Goal: Information Seeking & Learning: Learn about a topic

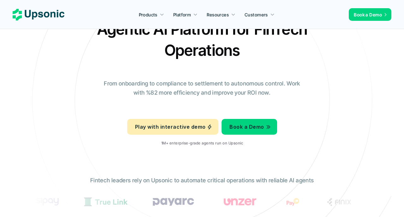
scroll to position [13, 0]
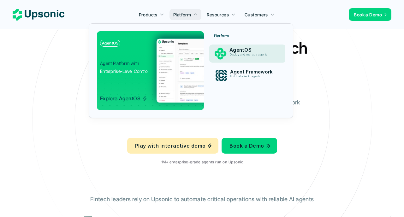
click at [229, 72] on div "Agent Framework Build reliable AI agents" at bounding box center [253, 75] width 53 height 15
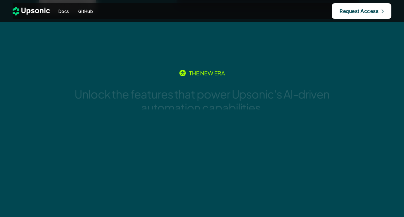
scroll to position [898, 0]
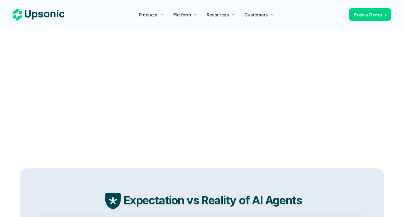
scroll to position [13, 0]
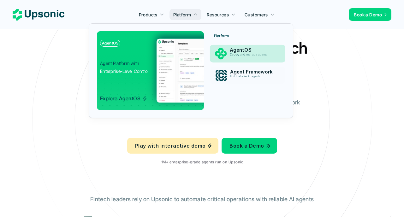
click at [241, 57] on div "Deploy and manage agents" at bounding box center [253, 56] width 47 height 7
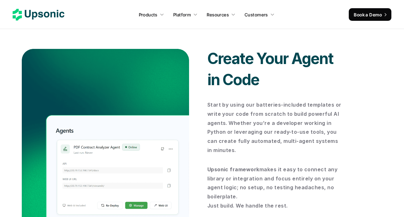
scroll to position [436, 0]
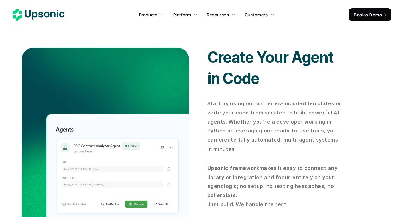
drag, startPoint x: 211, startPoint y: 65, endPoint x: 256, endPoint y: 130, distance: 79.0
click at [256, 129] on div "Create Your Agent in Code Start by using our batteries-included templates or wr…" at bounding box center [276, 143] width 137 height 192
click at [256, 130] on p "Start by using our batteries-included templates or write your code from scratch…" at bounding box center [276, 126] width 137 height 55
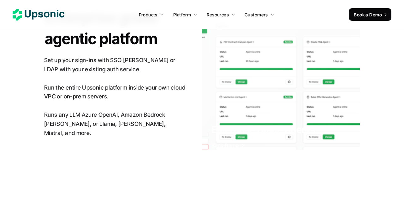
scroll to position [1683, 0]
